Goal: Task Accomplishment & Management: Complete application form

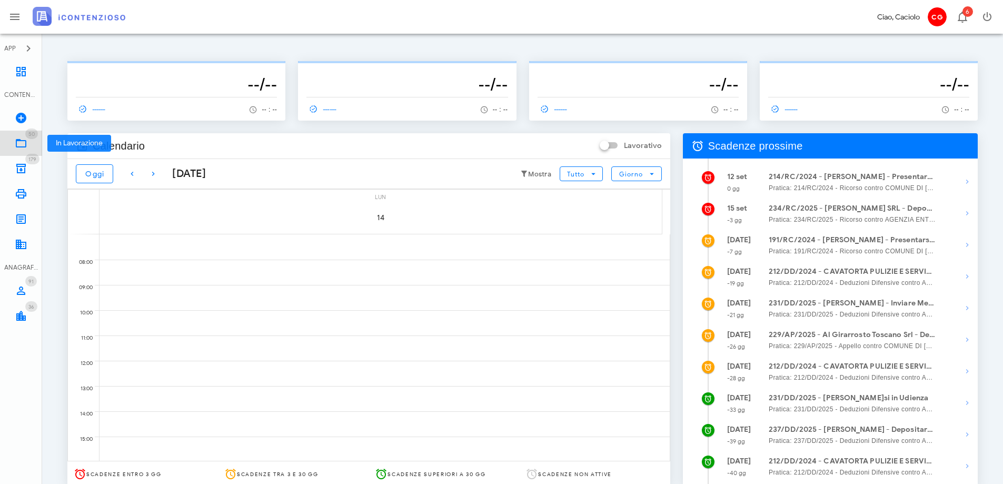
click at [21, 136] on link "50 In Lavorazione 50" at bounding box center [21, 143] width 42 height 25
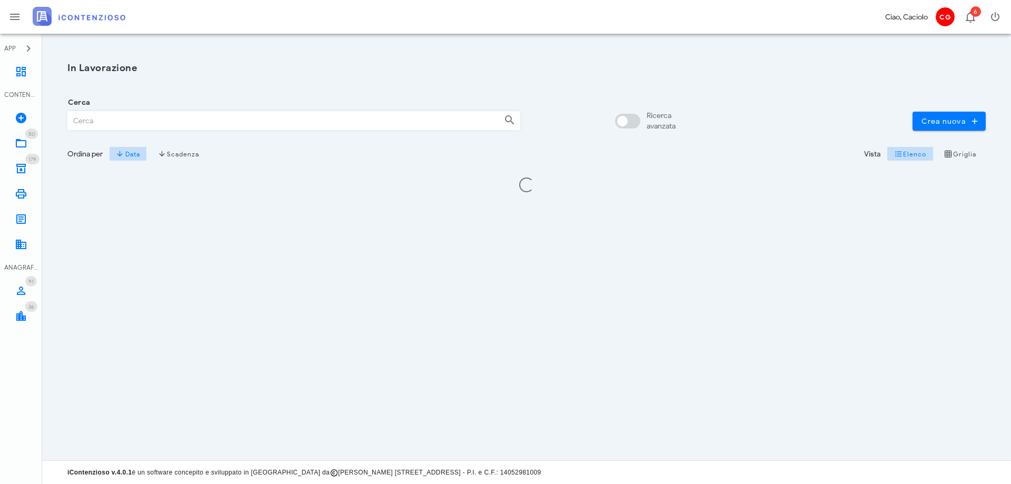
click at [112, 120] on input "Cerca" at bounding box center [282, 121] width 428 height 18
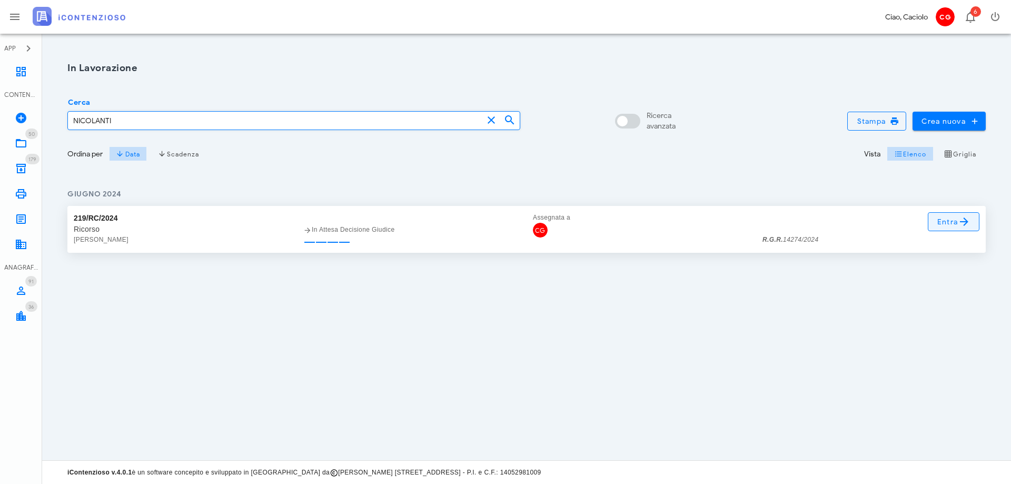
type input "NICOLANTI"
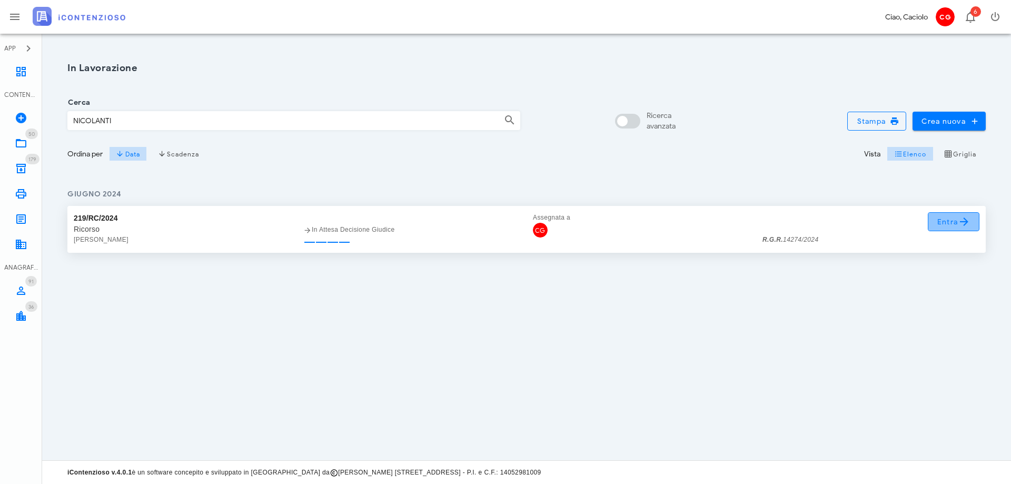
click at [941, 221] on span "Entra" at bounding box center [954, 221] width 34 height 13
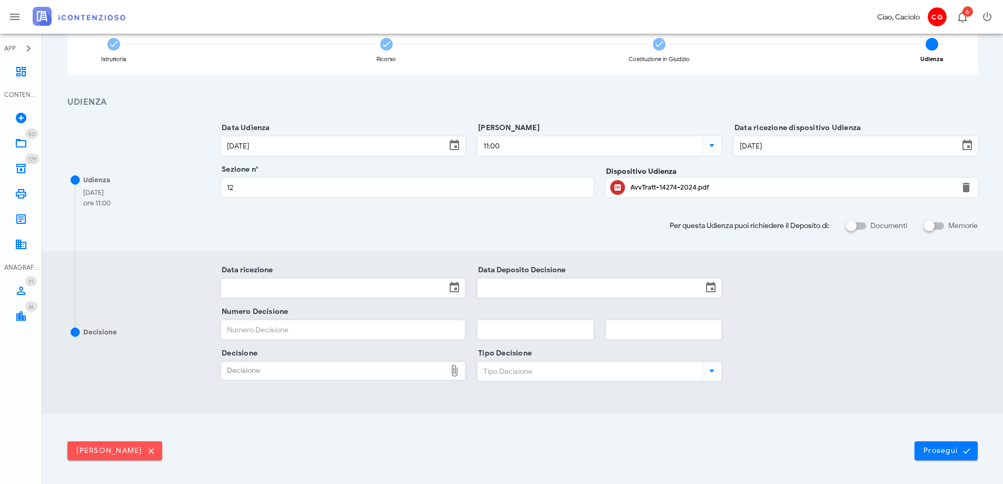
scroll to position [105, 0]
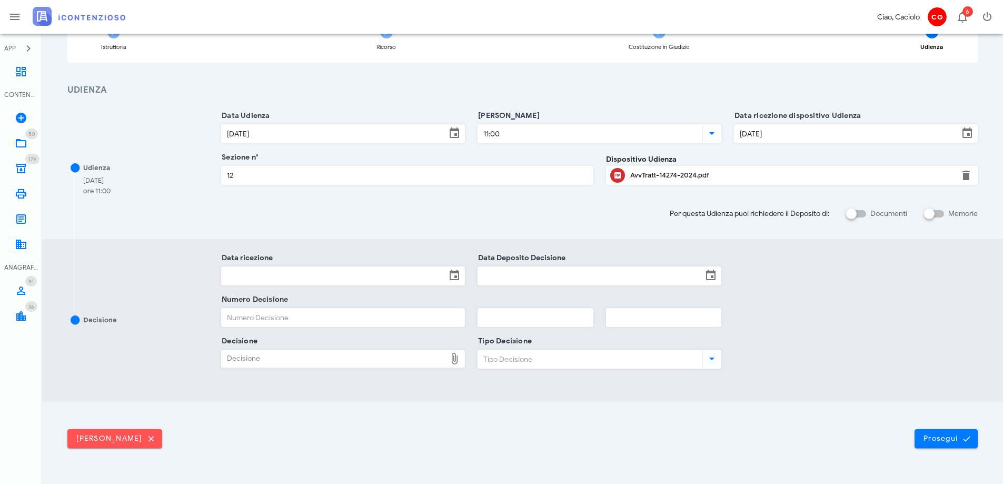
click at [447, 279] on div at bounding box center [455, 275] width 18 height 13
click at [260, 280] on input "Data ricezione" at bounding box center [334, 276] width 224 height 18
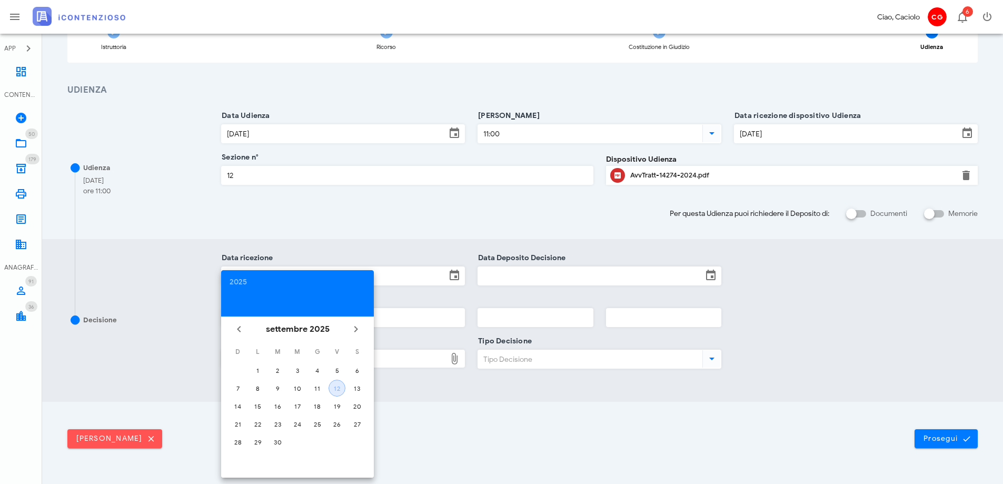
click at [337, 388] on div "12" at bounding box center [337, 388] width 16 height 8
type input "12/09/2025"
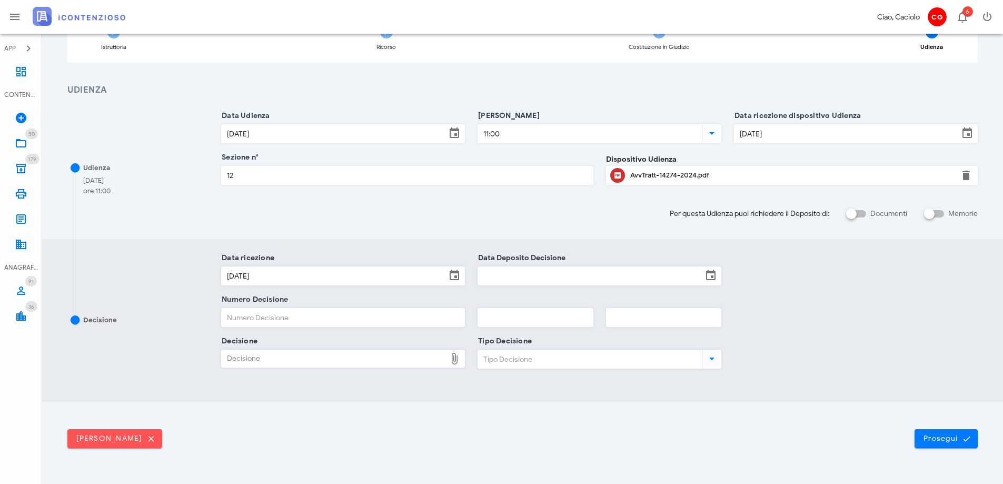
click at [509, 277] on input "Data Deposito Decisione" at bounding box center [590, 276] width 224 height 18
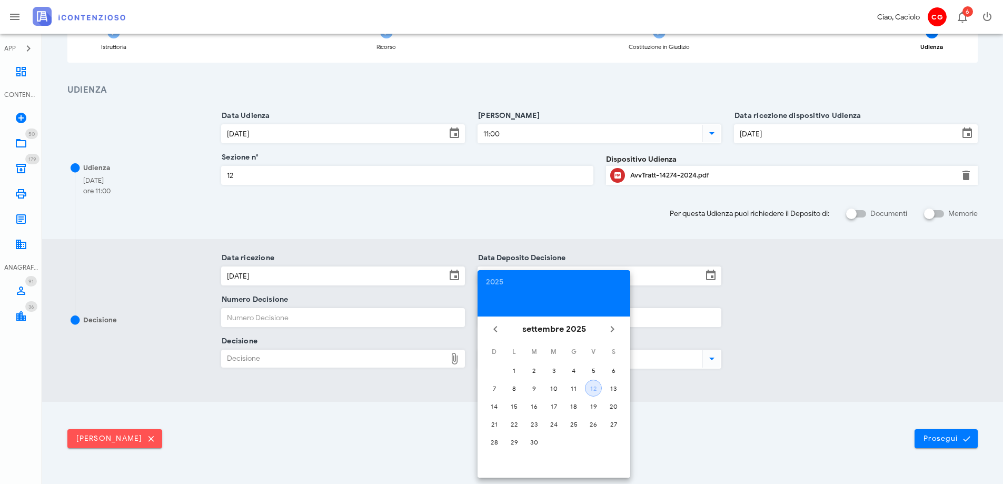
click at [599, 386] on div "12" at bounding box center [594, 388] width 16 height 8
type input "12/09/2025"
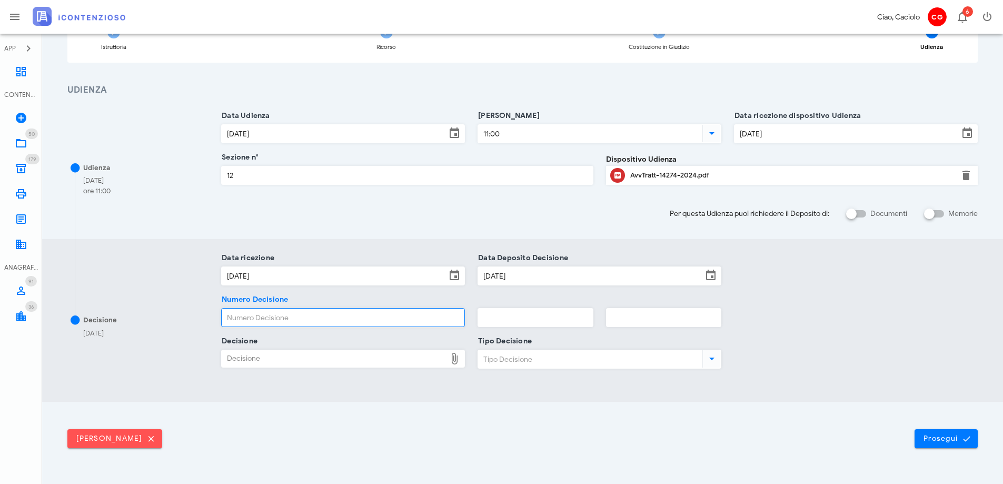
click at [420, 320] on input "Numero Decisione" at bounding box center [343, 318] width 243 height 18
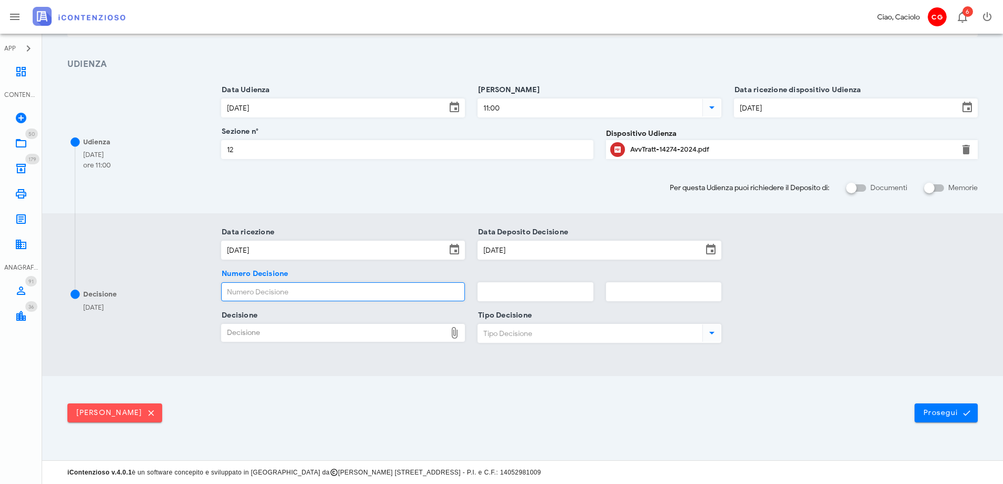
scroll to position [0, 0]
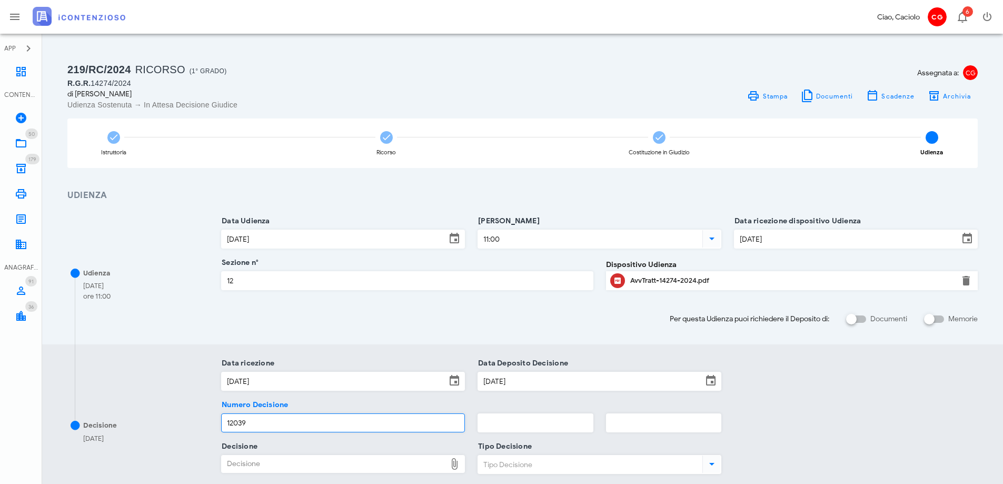
type input "12039"
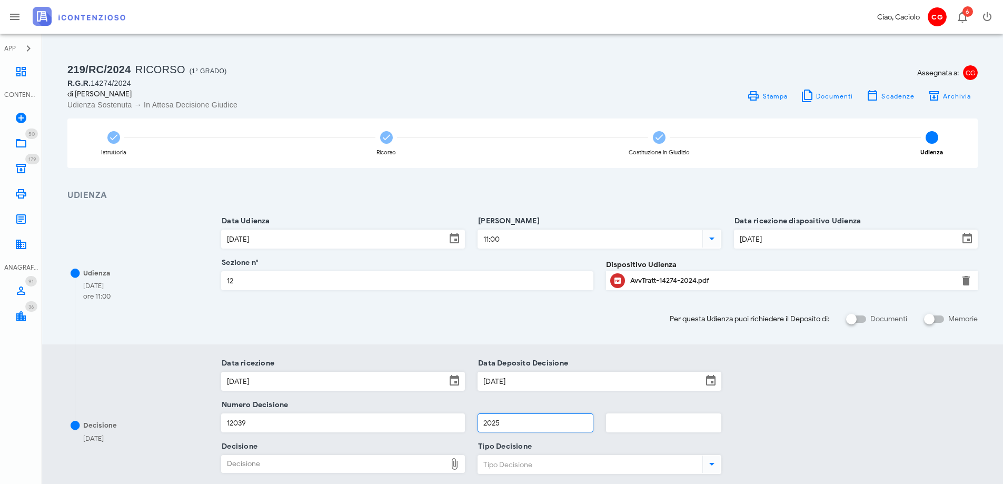
type input "2025"
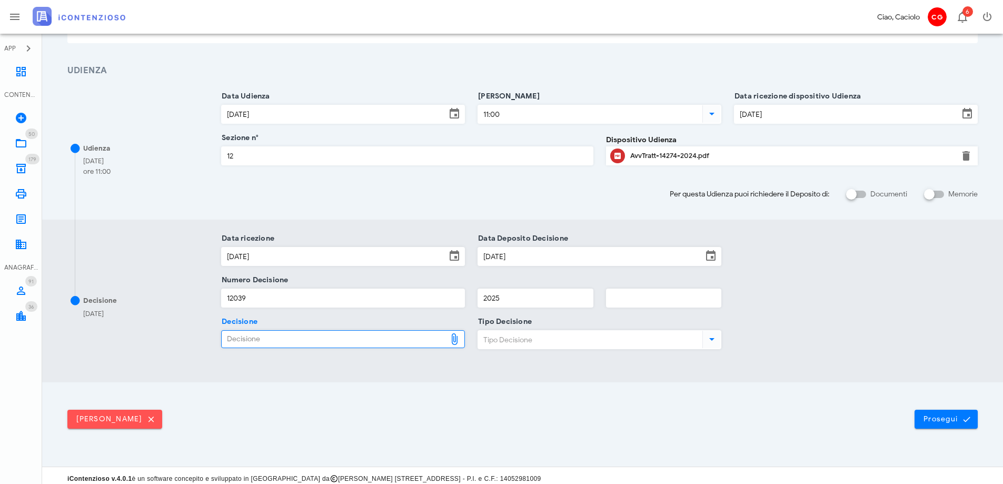
scroll to position [131, 0]
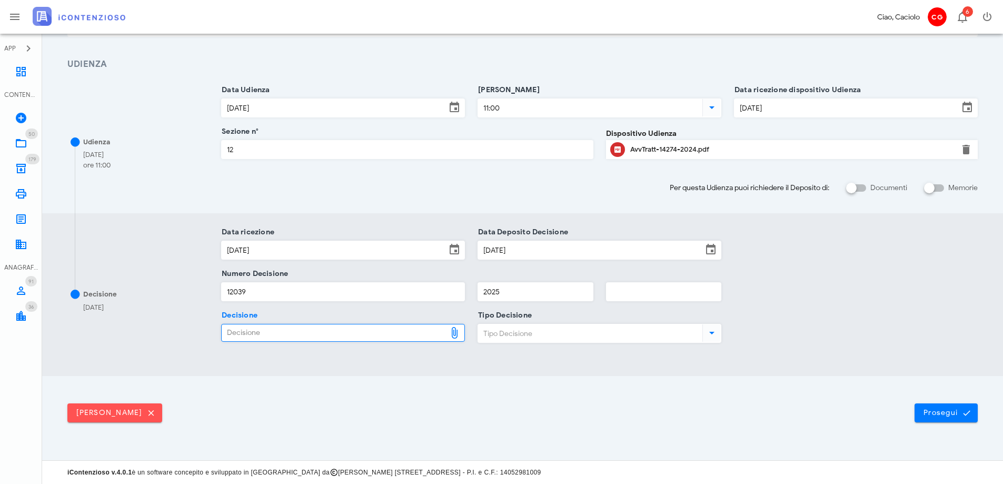
click at [448, 332] on icon at bounding box center [454, 333] width 13 height 13
click at [417, 333] on div "Decisione" at bounding box center [334, 332] width 224 height 17
type input "C:\fakepath\ComProvv___14274_2024.pdf"
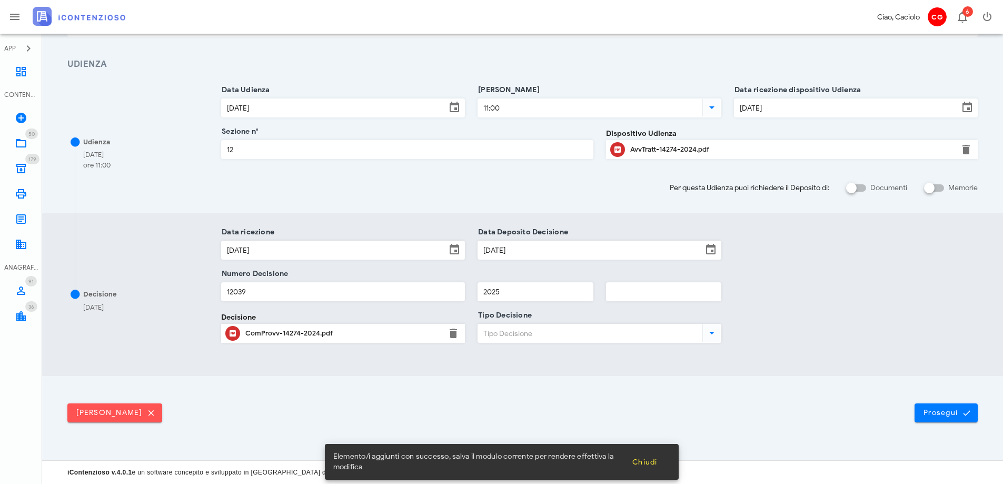
click at [507, 331] on input "Tipo Decisione" at bounding box center [589, 333] width 222 height 18
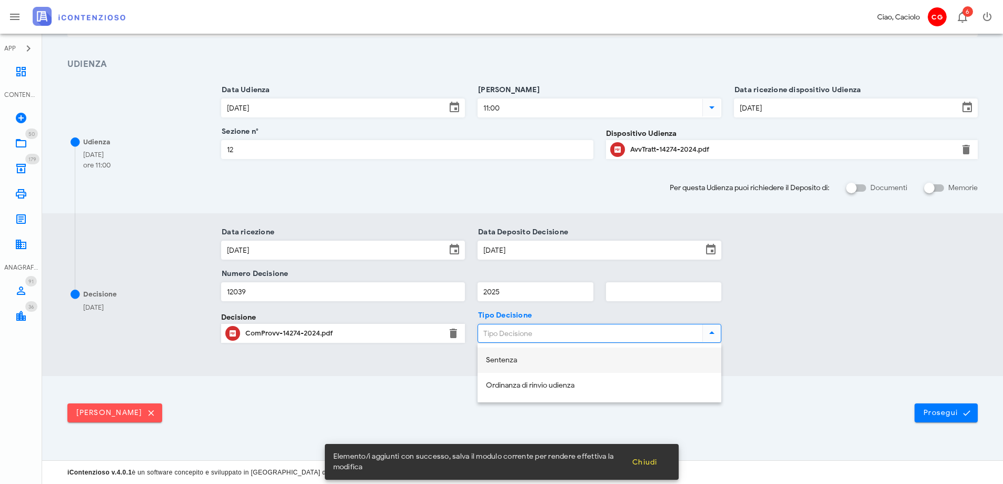
click at [513, 358] on div "Sentenza" at bounding box center [599, 360] width 227 height 9
type input "Sentenza"
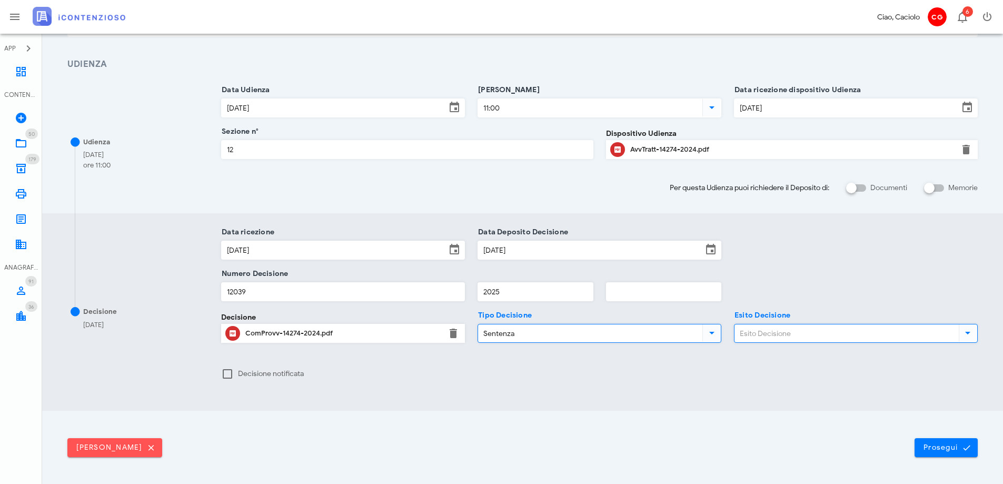
click at [763, 337] on input "Esito Decisione" at bounding box center [846, 333] width 222 height 18
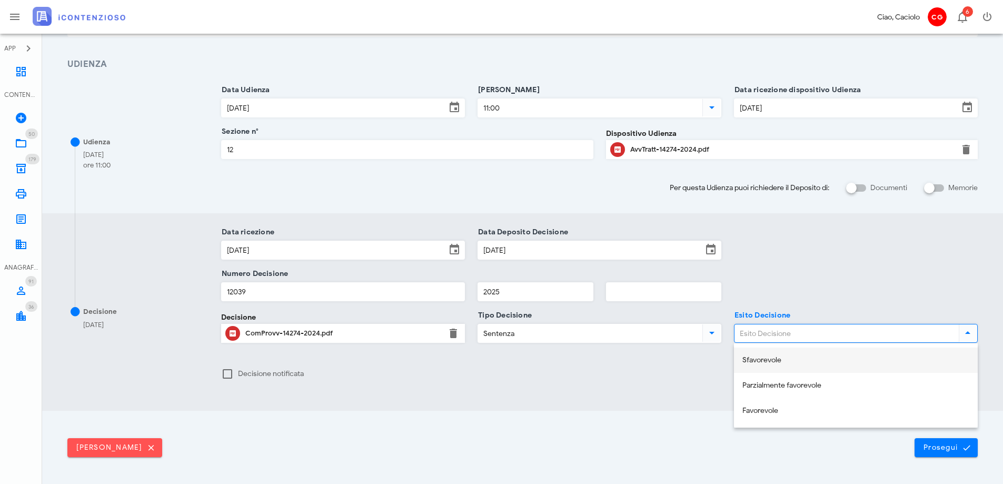
click at [767, 362] on div "Sfavorevole" at bounding box center [856, 360] width 227 height 9
type input "Sfavorevole"
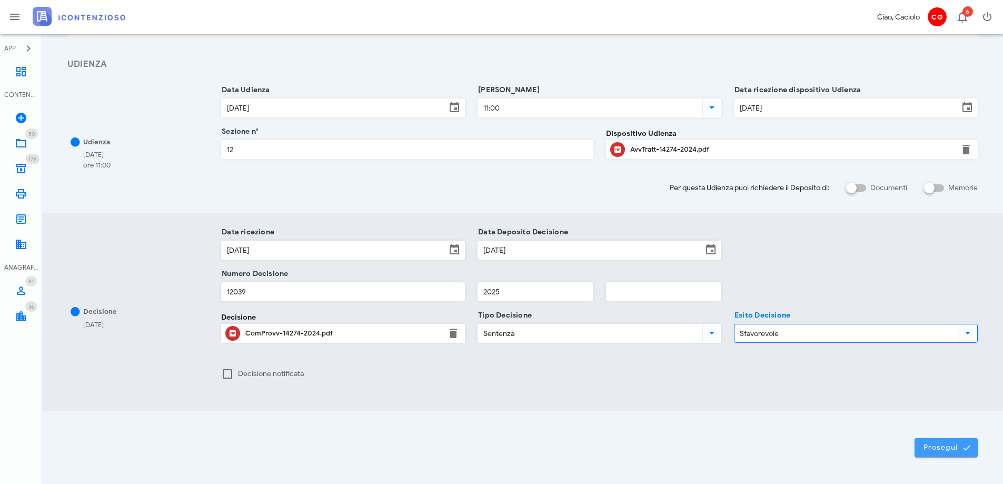
click at [927, 449] on span "Prosegui" at bounding box center [946, 447] width 46 height 9
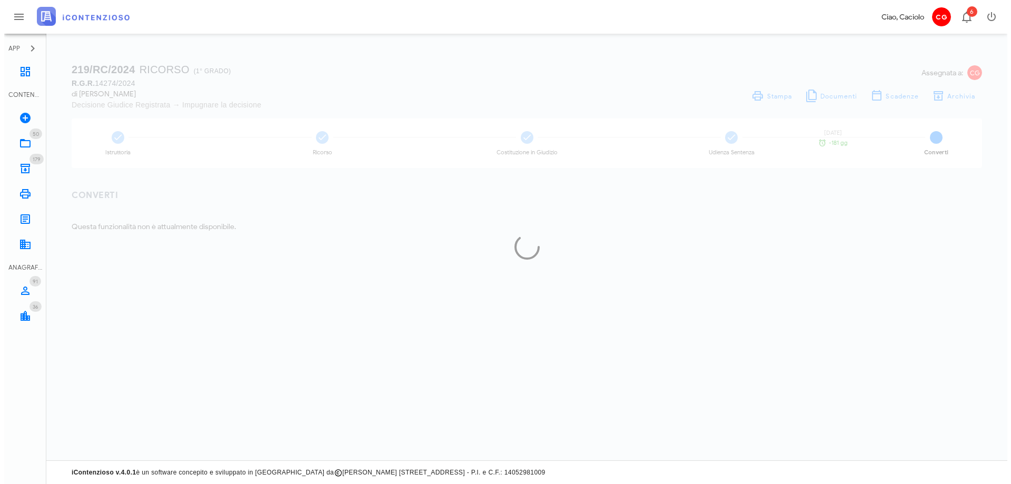
scroll to position [0, 0]
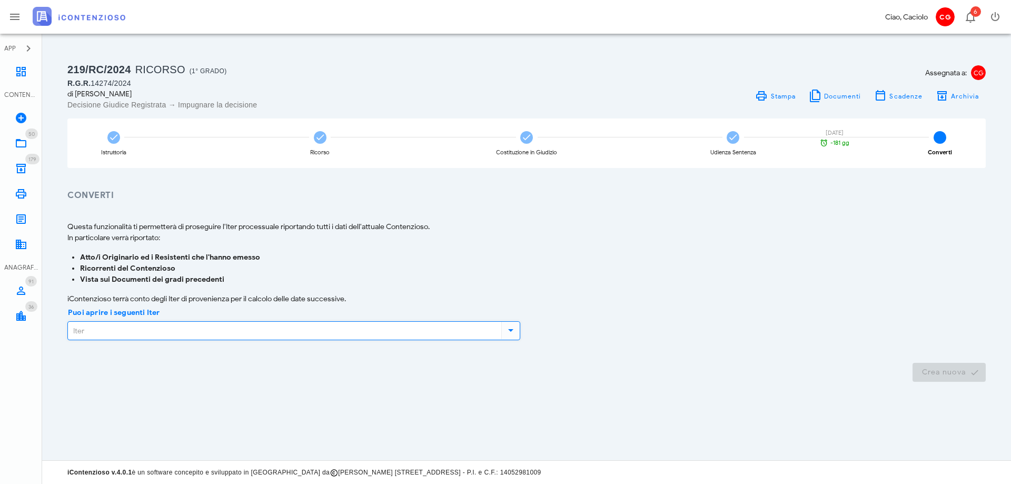
click at [361, 331] on input "Puoi aprire i seguenti Iter" at bounding box center [283, 331] width 431 height 18
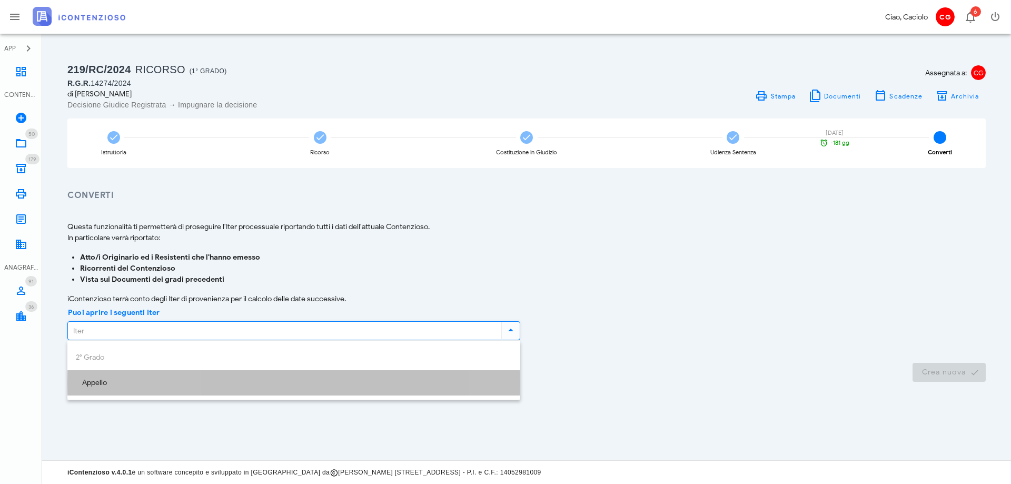
click at [298, 376] on div "Appello" at bounding box center [294, 383] width 436 height 22
type input "Appello"
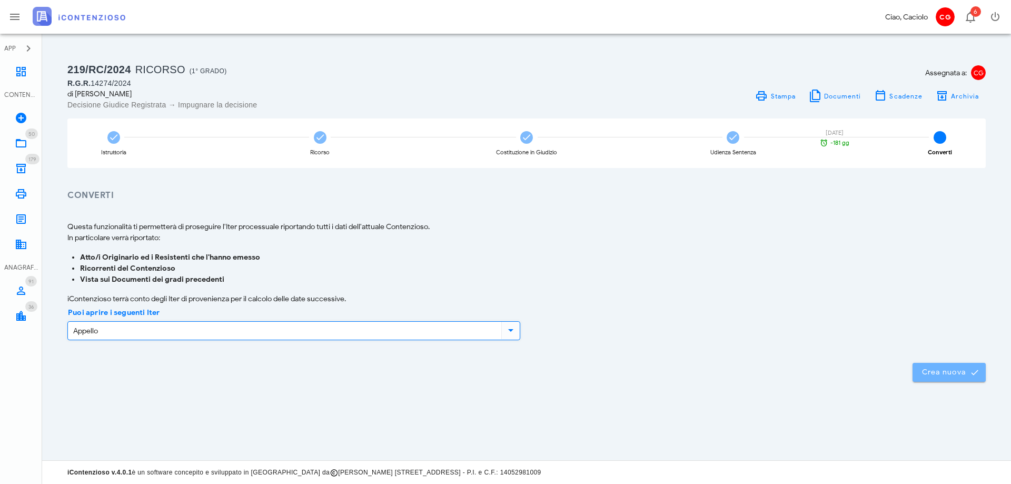
click at [956, 374] on span "Crea nuova" at bounding box center [949, 372] width 56 height 9
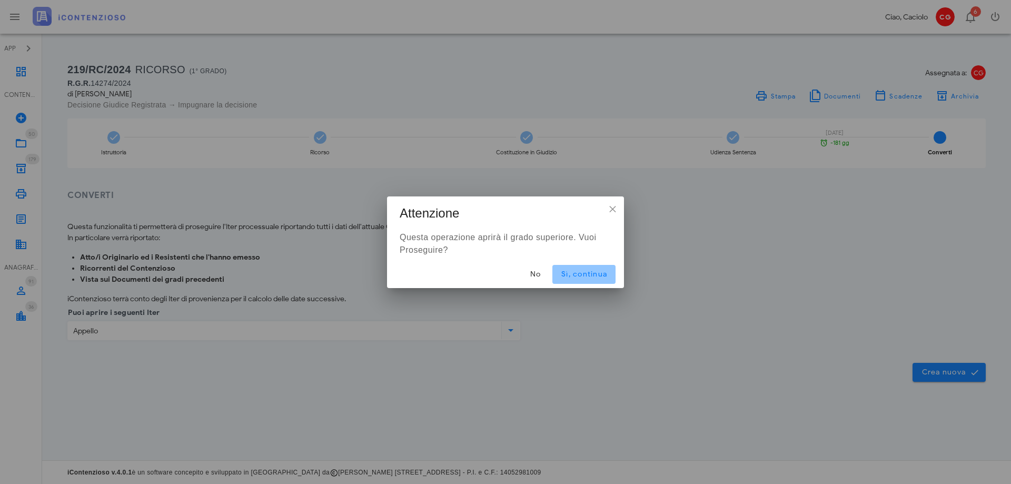
click at [599, 278] on span "Sì, continua" at bounding box center [584, 274] width 46 height 9
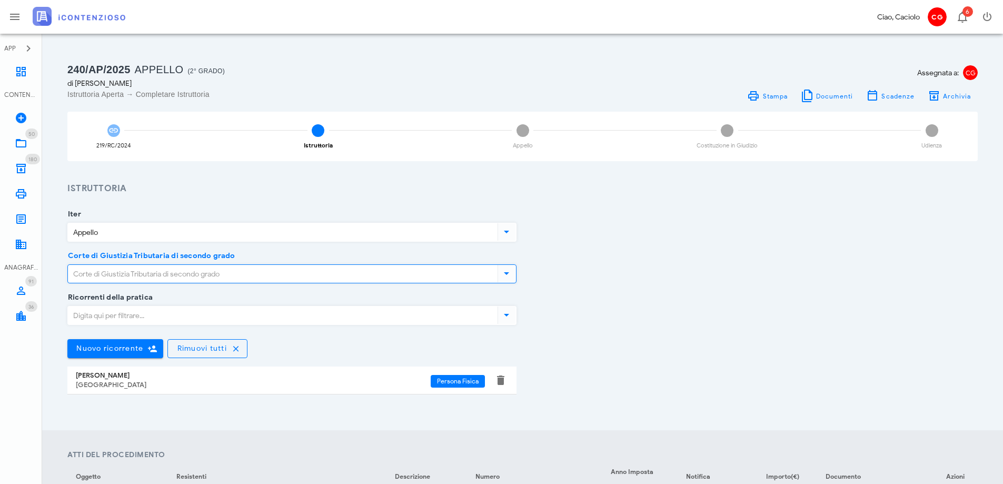
click at [411, 268] on input "Corte di Giustizia Tributaria di secondo grado" at bounding box center [282, 274] width 428 height 18
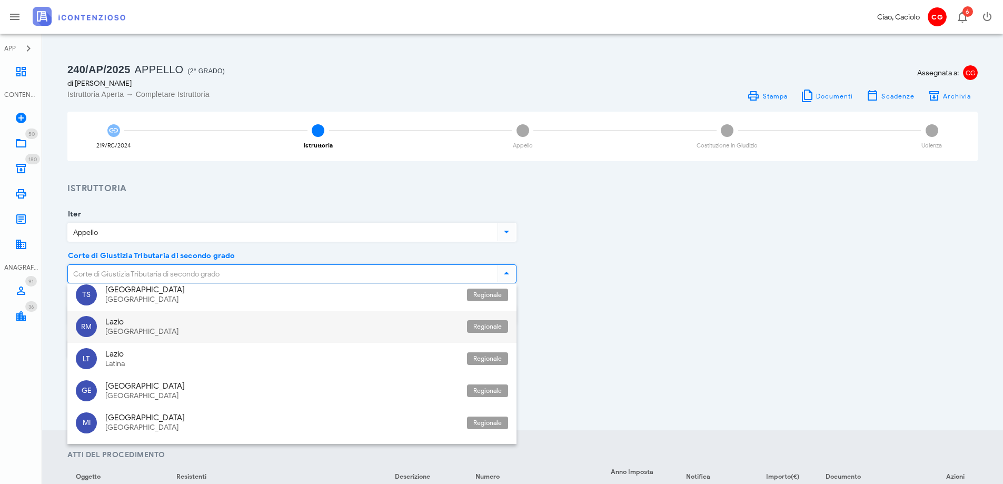
scroll to position [316, 0]
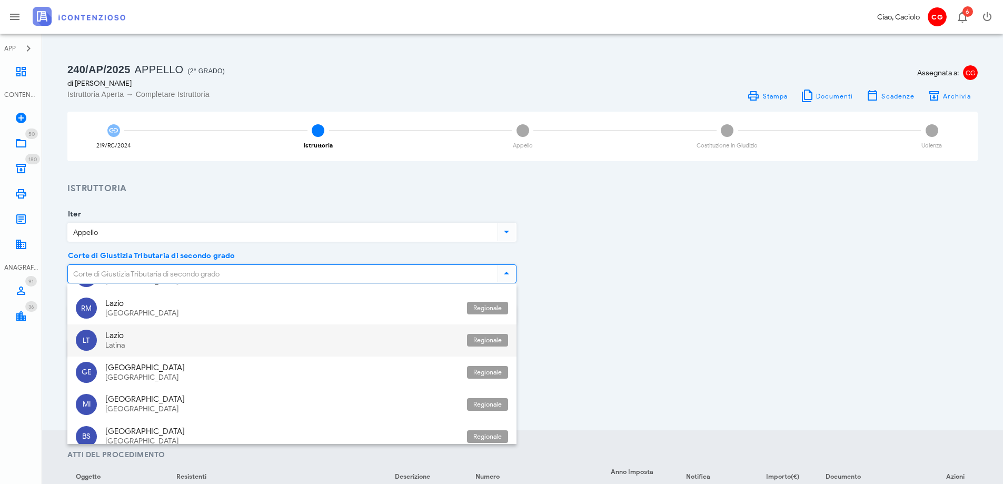
click at [172, 332] on div "Lazio" at bounding box center [281, 335] width 353 height 9
type input "Lazio - Latina"
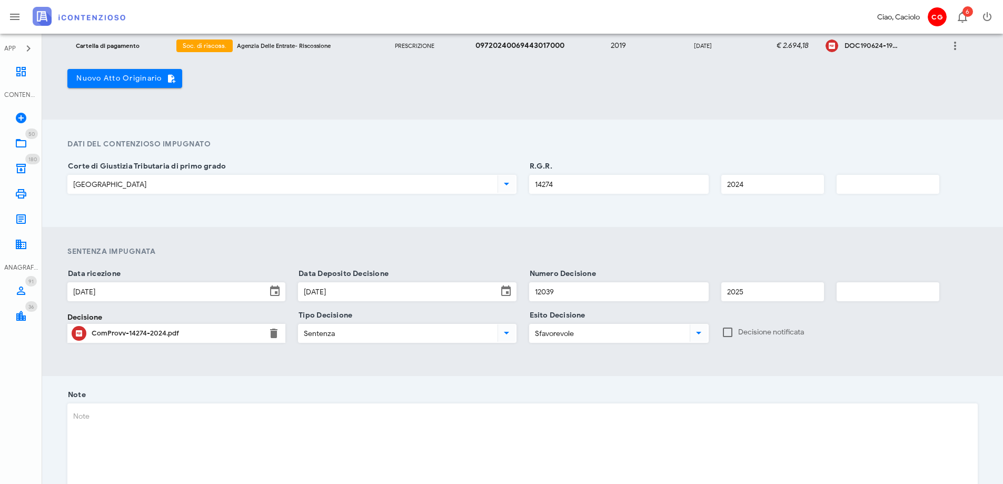
scroll to position [527, 0]
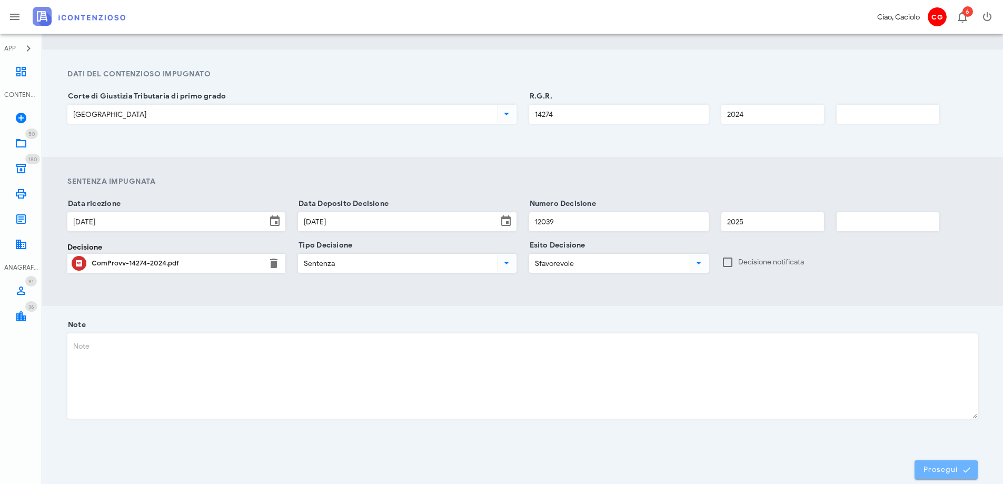
click at [946, 465] on span "Prosegui" at bounding box center [946, 469] width 46 height 9
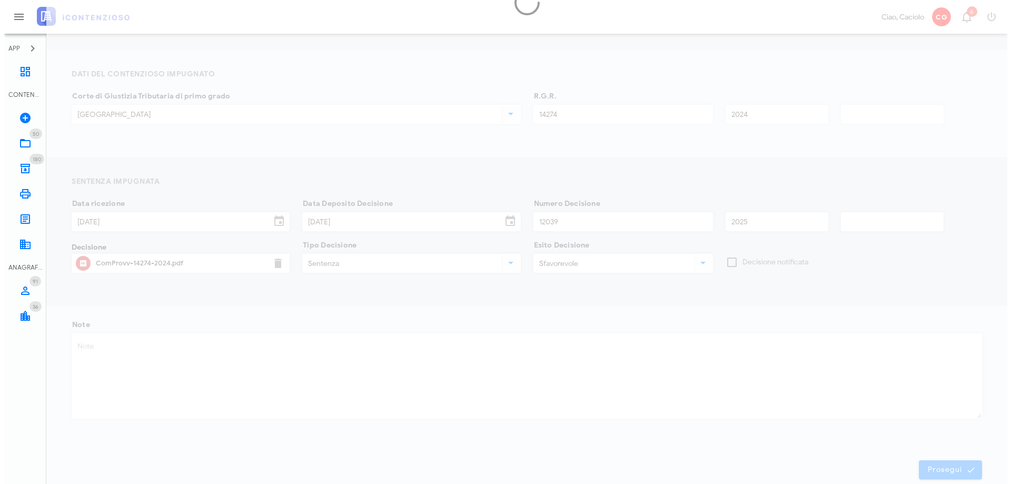
scroll to position [0, 0]
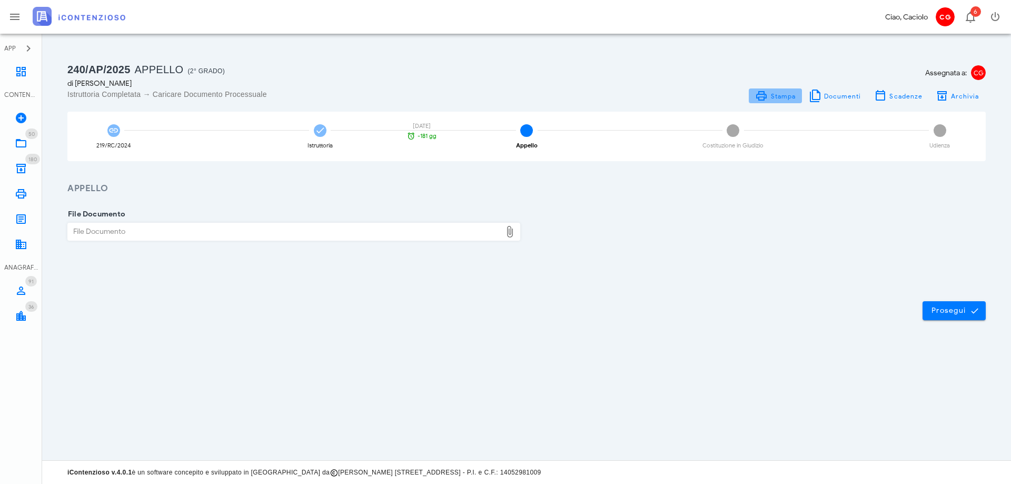
click at [773, 96] on span "Stampa" at bounding box center [783, 96] width 26 height 8
click at [16, 144] on icon at bounding box center [21, 143] width 13 height 13
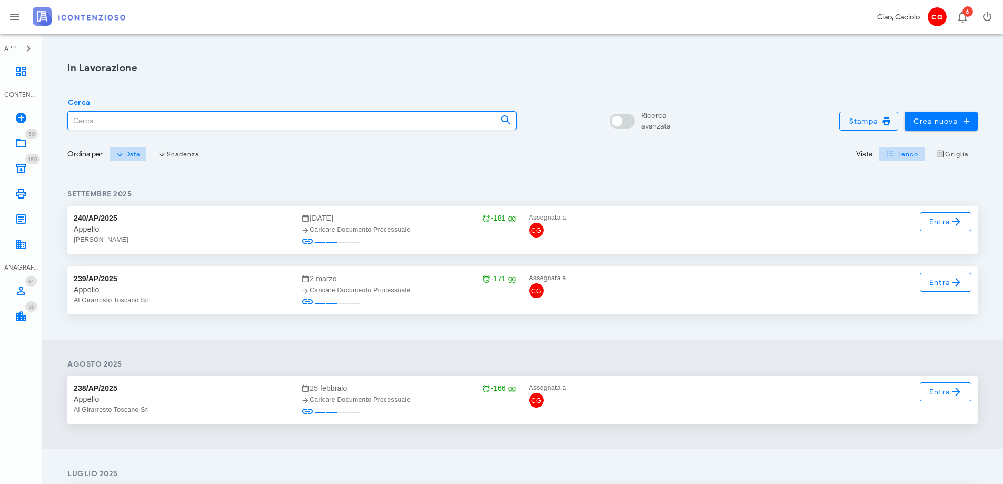
click at [95, 124] on input "Cerca" at bounding box center [280, 121] width 424 height 18
type input "LEMMA"
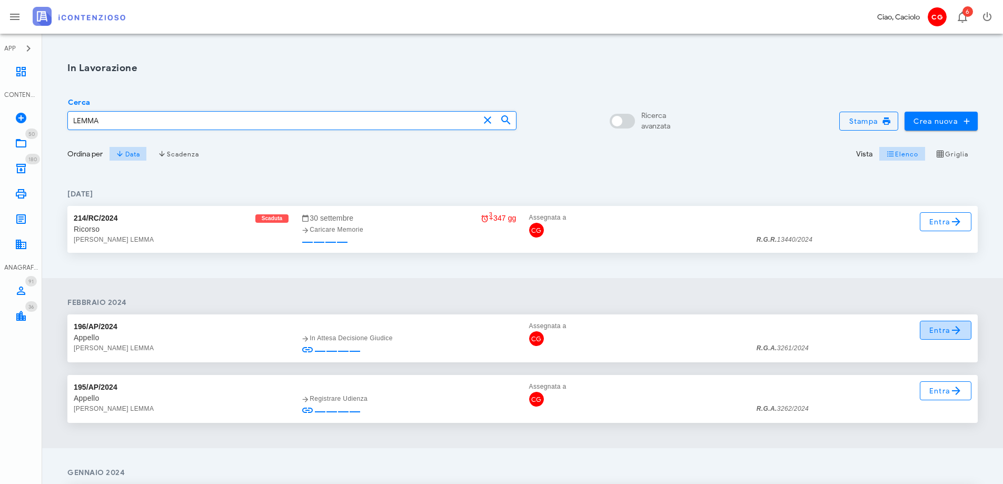
click at [936, 333] on span "Entra" at bounding box center [946, 330] width 34 height 13
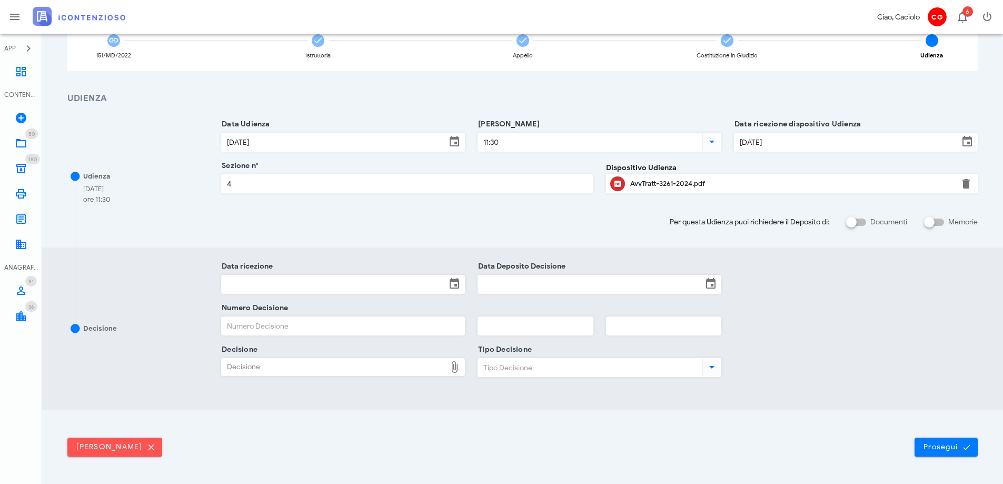
scroll to position [105, 0]
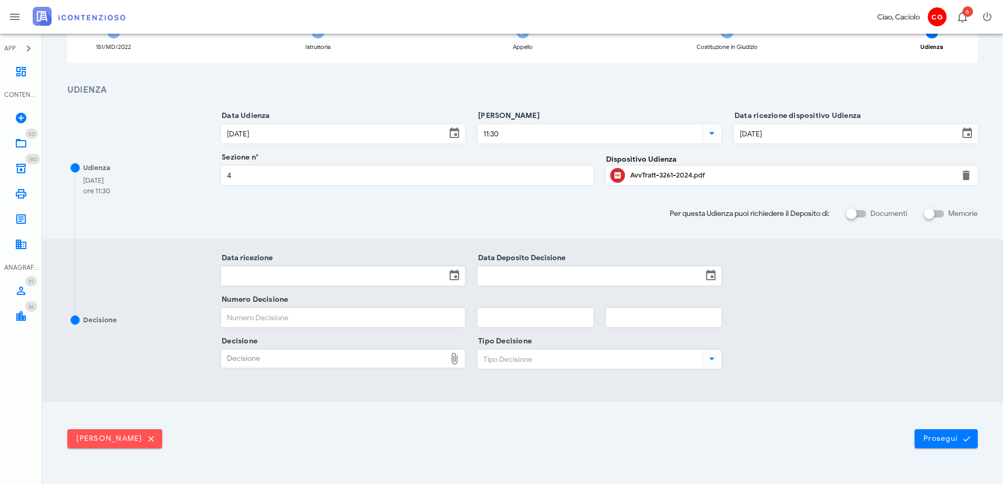
click at [394, 272] on input "Data ricezione" at bounding box center [334, 276] width 224 height 18
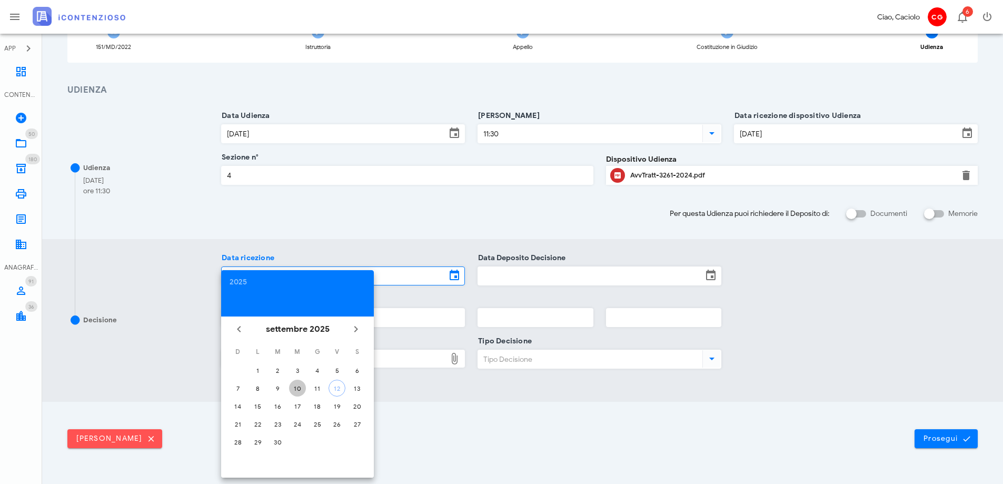
click at [299, 393] on button "10" at bounding box center [297, 388] width 17 height 17
type input "[DATE]"
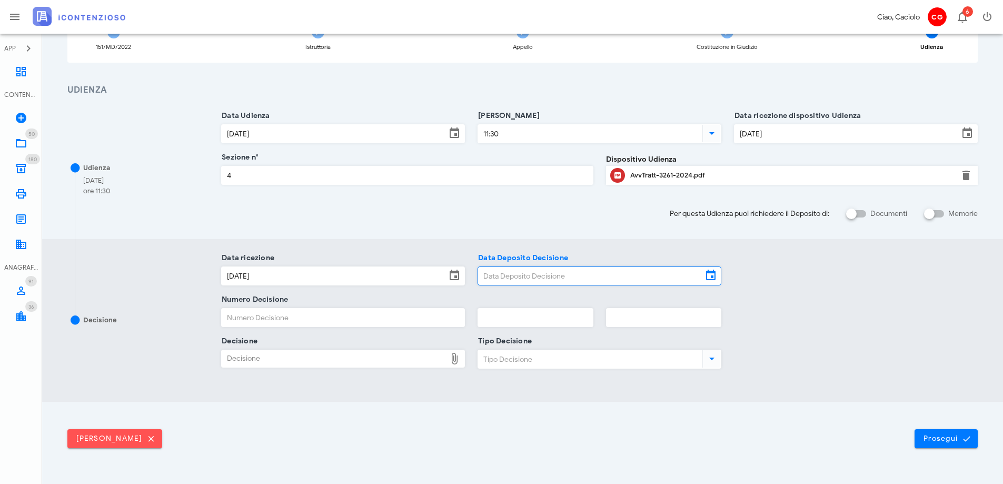
click at [488, 279] on input "Data Deposito Decisione" at bounding box center [590, 276] width 224 height 18
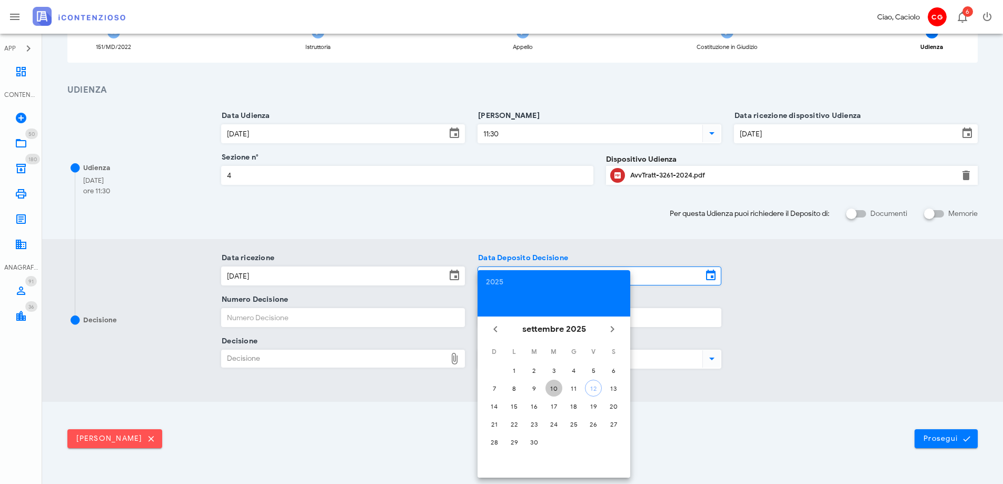
click at [552, 386] on div "10" at bounding box center [554, 388] width 17 height 8
type input "[DATE]"
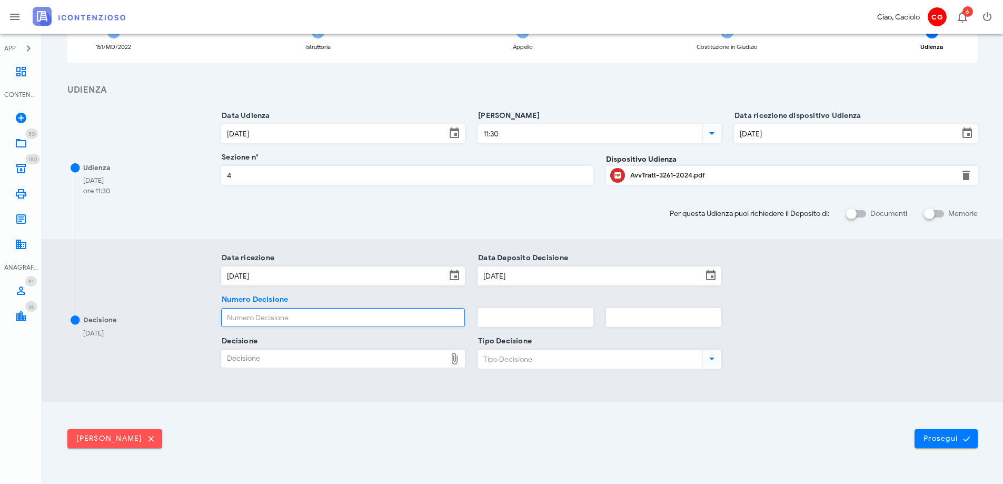
click at [364, 322] on input "Numero Decisione" at bounding box center [343, 318] width 243 height 18
type input "2275"
type input "2025"
click at [340, 357] on div "Decisione" at bounding box center [334, 358] width 224 height 17
type input "C:\fakepath\ComDisp___3261_2024.pdf"
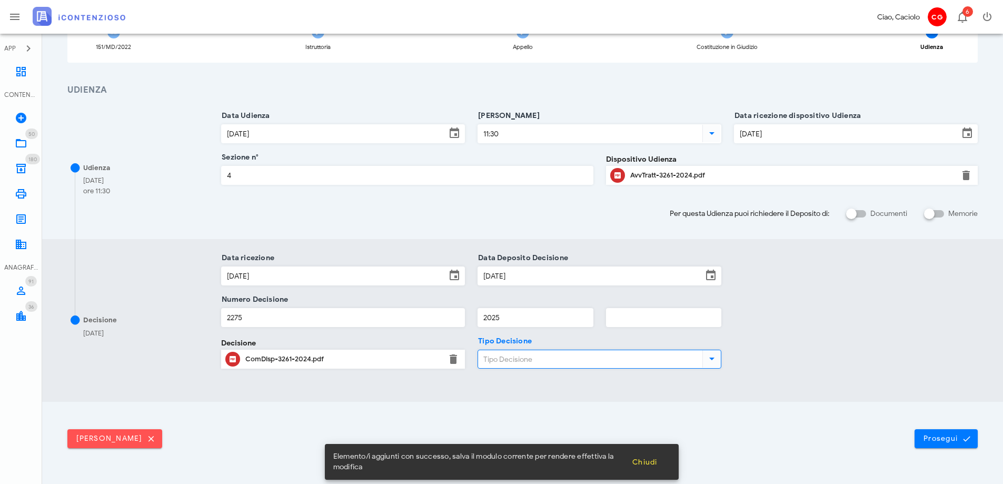
click at [557, 358] on input "Tipo Decisione" at bounding box center [589, 359] width 222 height 18
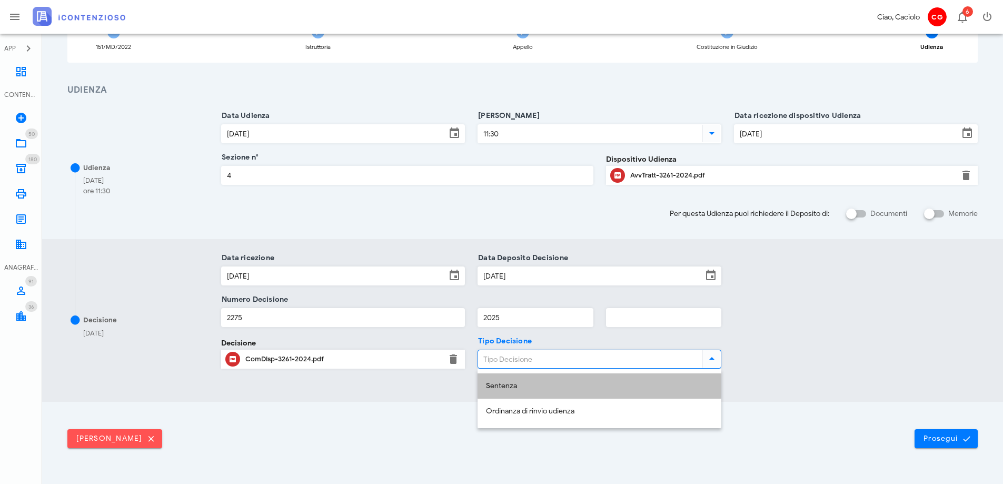
click at [547, 384] on div "Sentenza" at bounding box center [599, 386] width 227 height 9
type input "Sentenza"
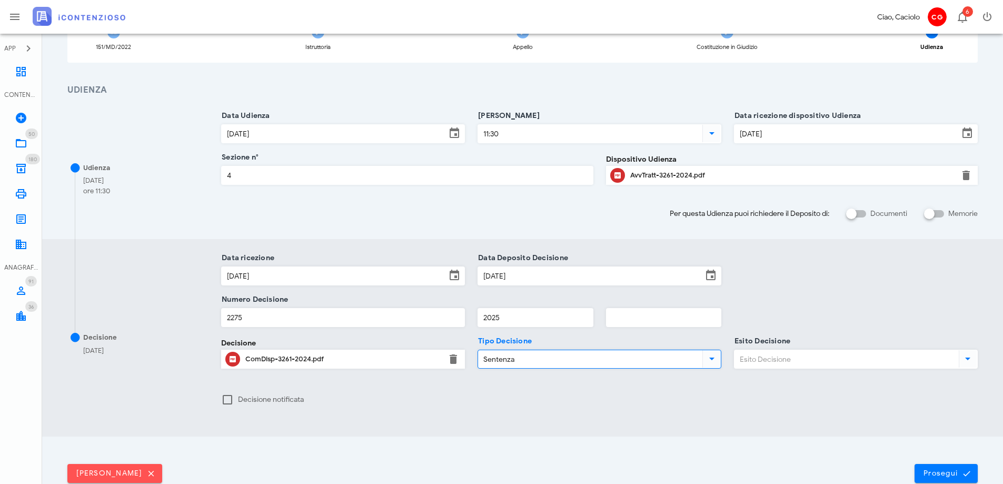
click at [758, 365] on input "Esito Decisione" at bounding box center [846, 359] width 222 height 18
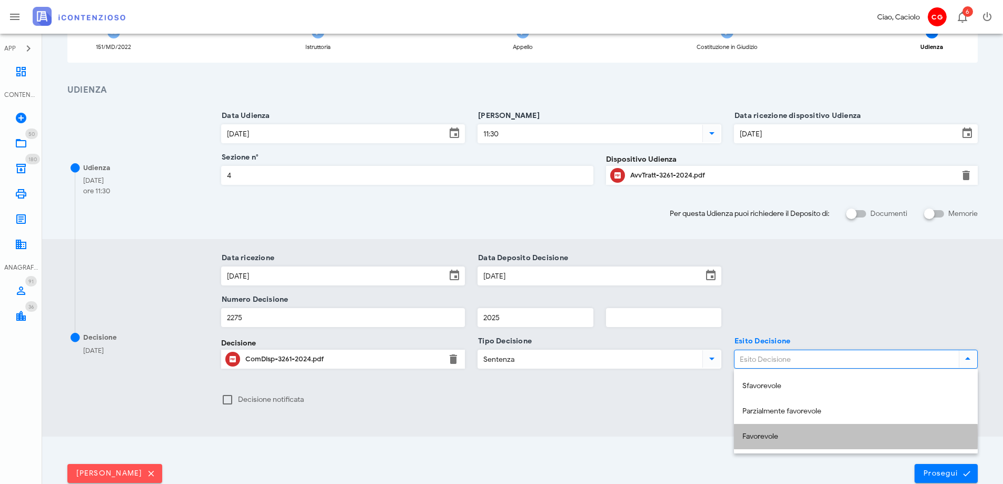
click at [773, 434] on div "Favorevole" at bounding box center [856, 436] width 227 height 9
type input "Favorevole"
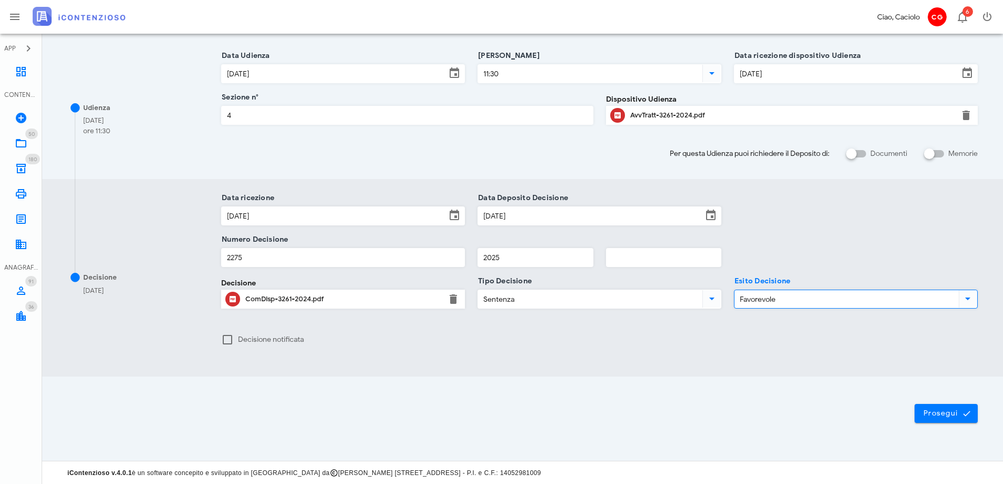
scroll to position [166, 0]
click at [937, 412] on span "Prosegui" at bounding box center [946, 412] width 46 height 9
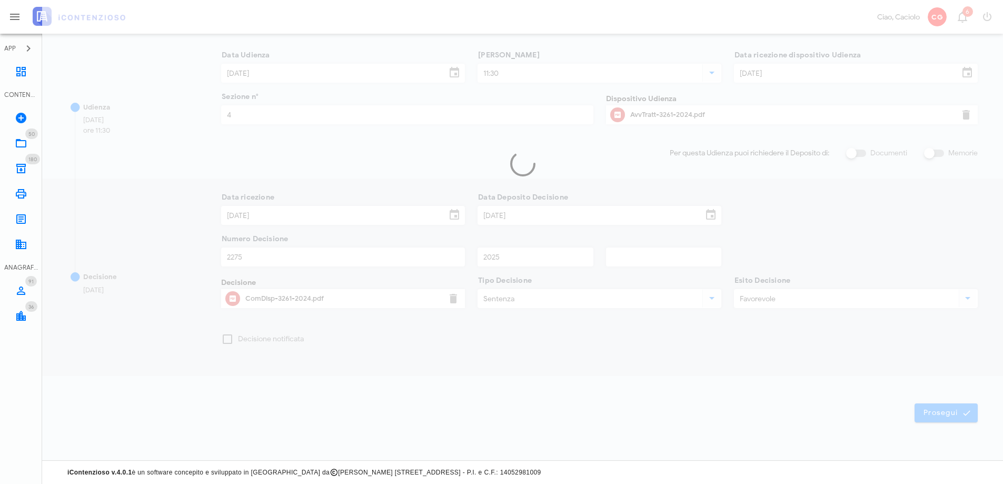
scroll to position [0, 0]
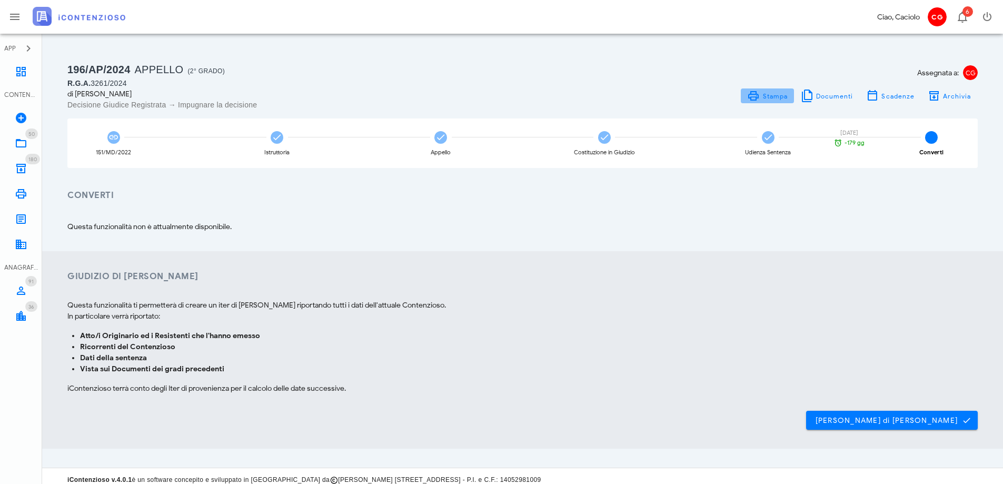
click at [785, 93] on span "Stampa" at bounding box center [775, 96] width 26 height 8
